Goal: Task Accomplishment & Management: Use online tool/utility

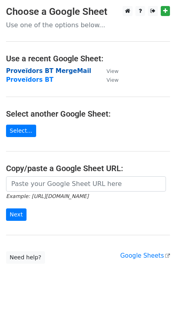
click at [57, 70] on strong "Proveïdors BT MergeMail" at bounding box center [48, 70] width 85 height 7
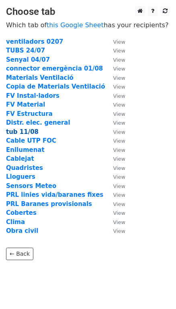
click at [14, 131] on strong "tub 11/08" at bounding box center [22, 131] width 32 height 7
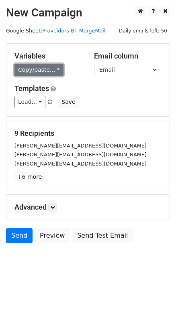
click at [57, 66] on link "Copy/paste..." at bounding box center [38, 70] width 49 height 12
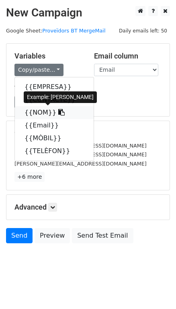
click at [58, 115] on icon at bounding box center [61, 112] width 6 height 6
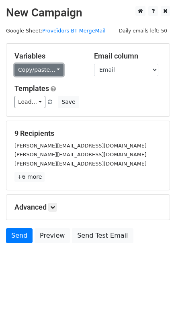
click at [45, 68] on link "Copy/paste..." at bounding box center [38, 70] width 49 height 12
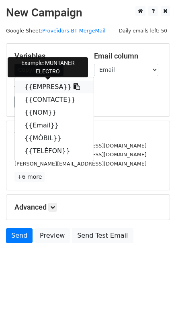
click at [73, 85] on icon at bounding box center [76, 86] width 6 height 6
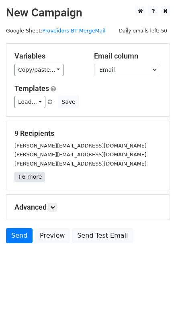
click at [34, 178] on link "+6 more" at bounding box center [29, 177] width 30 height 10
